Goal: Communication & Community: Answer question/provide support

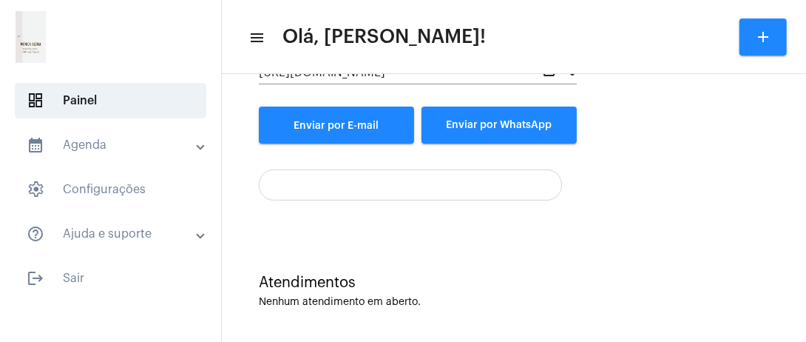
scroll to position [210, 0]
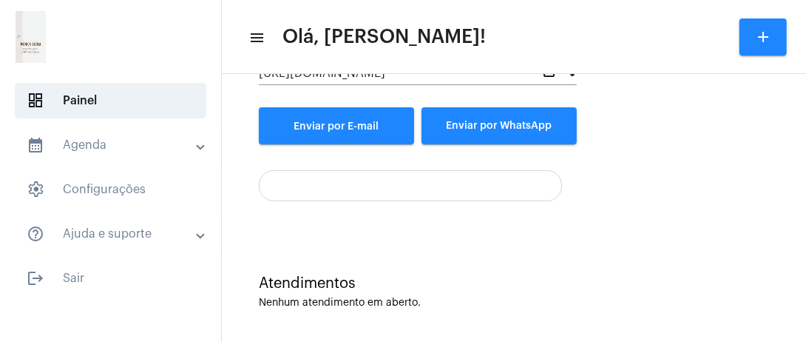
scroll to position [210, 0]
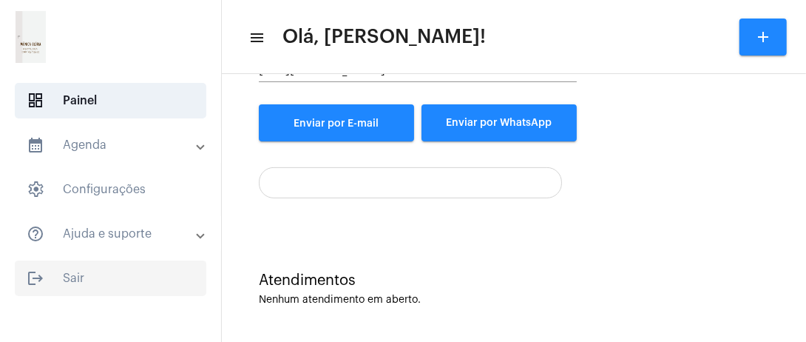
click at [64, 280] on span "logout Sair" at bounding box center [111, 277] width 192 height 35
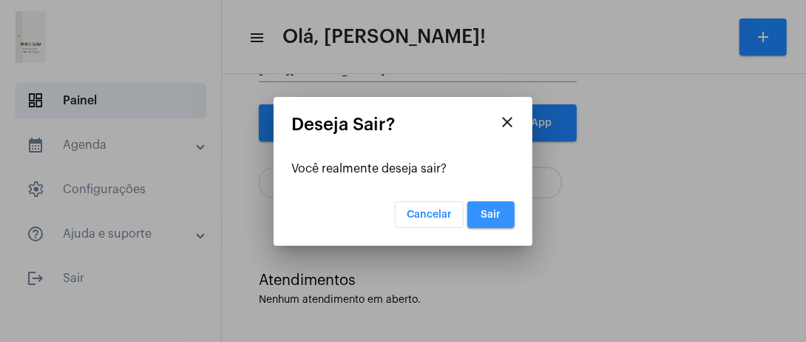
click at [498, 211] on span "Sair" at bounding box center [491, 214] width 20 height 10
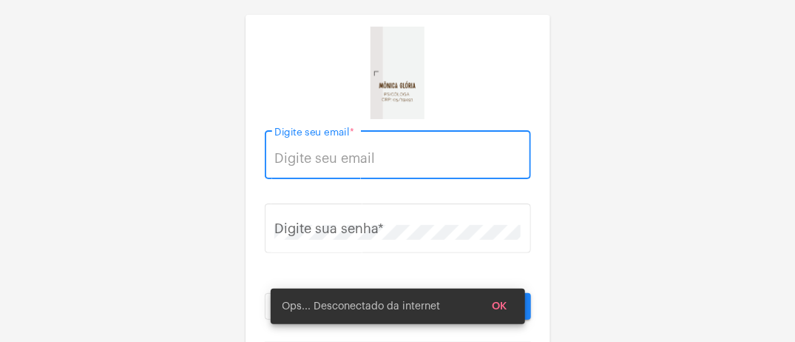
click at [331, 163] on input "Digite seu email *" at bounding box center [397, 158] width 246 height 15
type input "dramonicagloria@gmail.com"
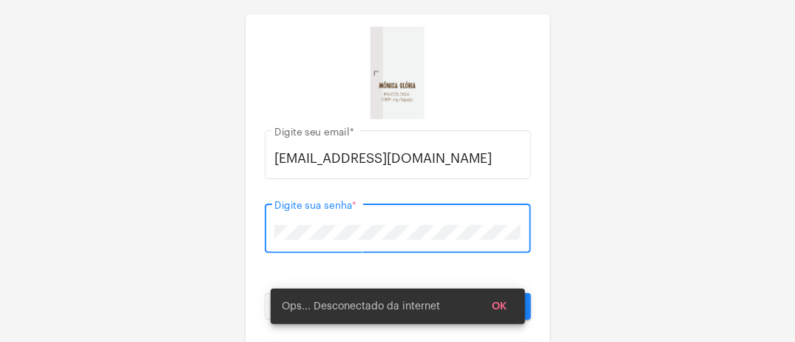
click at [402, 293] on button "Entrar" at bounding box center [466, 306] width 129 height 27
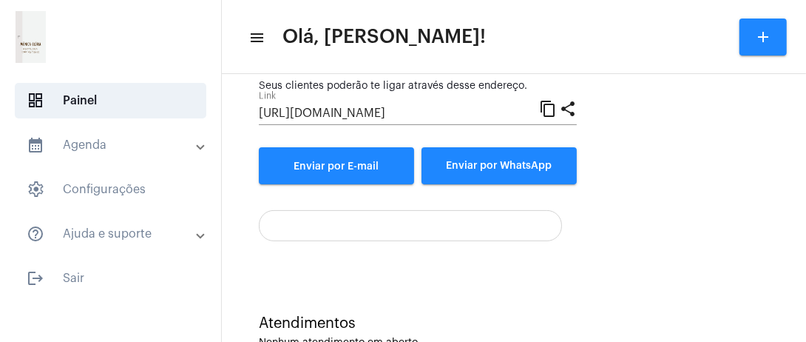
scroll to position [210, 0]
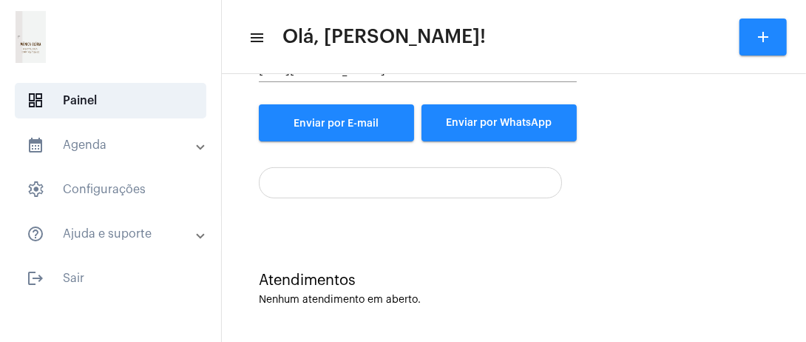
click at [485, 266] on div "Atendimentos Nenhum atendimento em aberto." at bounding box center [513, 281] width 569 height 107
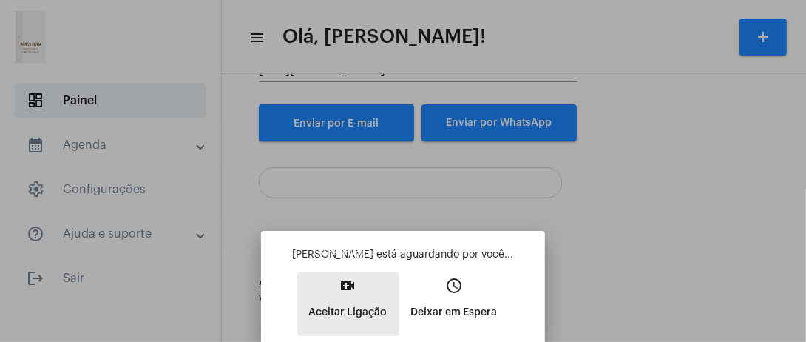
click at [345, 291] on mat-icon "video_call" at bounding box center [348, 286] width 18 height 18
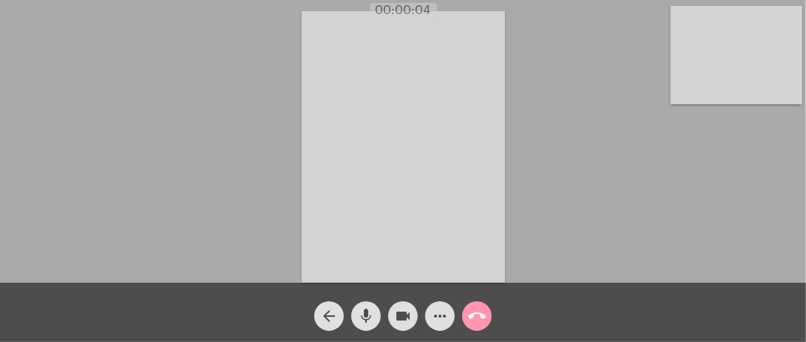
click at [336, 278] on video at bounding box center [403, 146] width 203 height 271
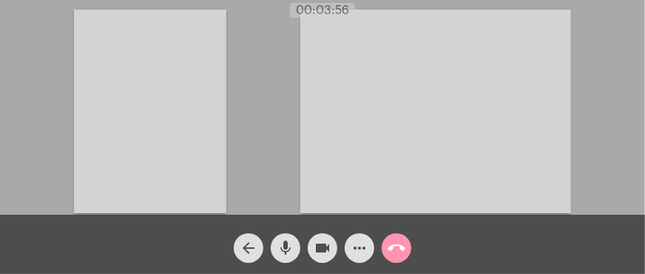
click at [158, 154] on video at bounding box center [150, 111] width 152 height 203
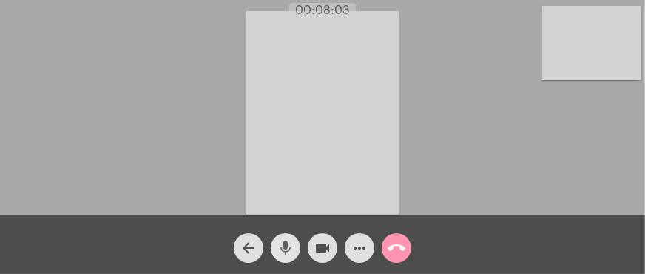
click at [281, 248] on mat-icon "mic" at bounding box center [286, 248] width 18 height 18
click at [281, 248] on mat-icon "mic_off" at bounding box center [286, 248] width 18 height 18
click at [399, 248] on mat-icon "call_end" at bounding box center [396, 248] width 18 height 18
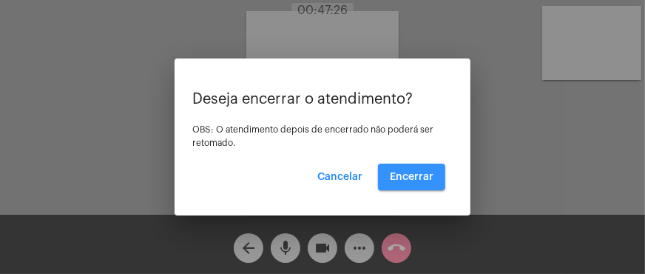
click at [419, 166] on button "Encerrar" at bounding box center [411, 176] width 67 height 27
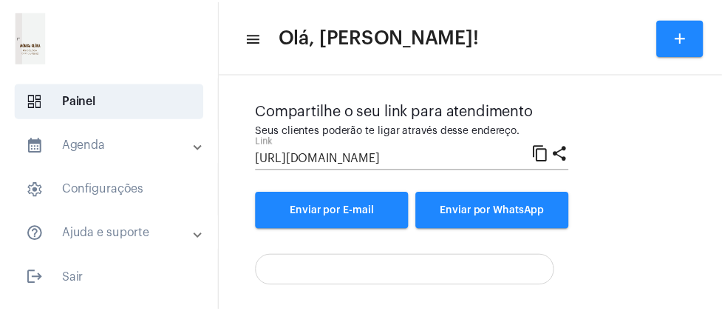
scroll to position [241, 0]
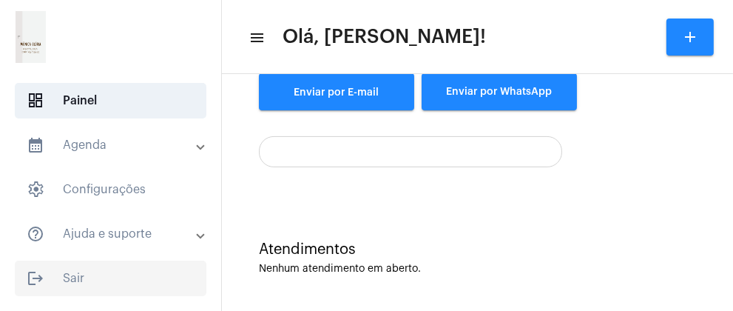
click at [53, 274] on span "logout Sair" at bounding box center [111, 277] width 192 height 35
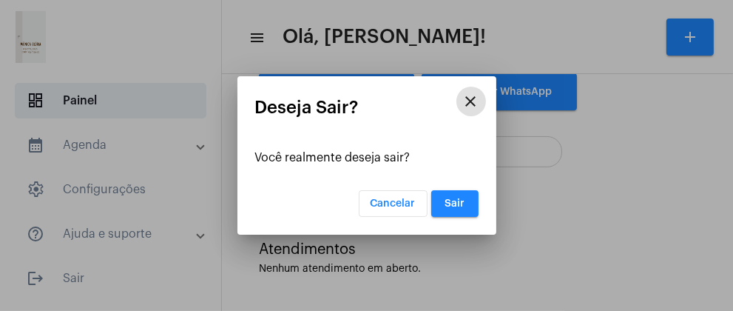
click at [469, 209] on button "Sair" at bounding box center [454, 203] width 47 height 27
